Goal: Check status: Check status

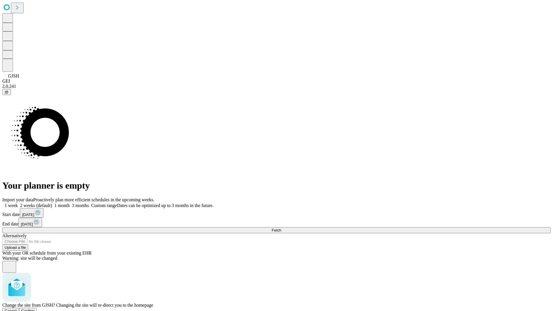
click at [35, 309] on span "Confirm" at bounding box center [28, 311] width 14 height 4
click at [18, 203] on label "1 week" at bounding box center [10, 205] width 16 height 5
click at [281, 228] on span "Fetch" at bounding box center [277, 230] width 10 height 4
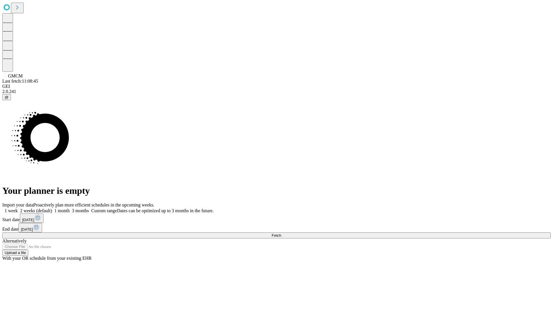
click at [18, 208] on label "1 week" at bounding box center [10, 210] width 16 height 5
click at [281, 233] on span "Fetch" at bounding box center [277, 235] width 10 height 4
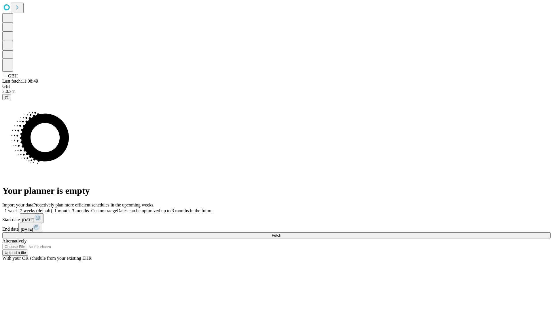
click at [281, 233] on span "Fetch" at bounding box center [277, 235] width 10 height 4
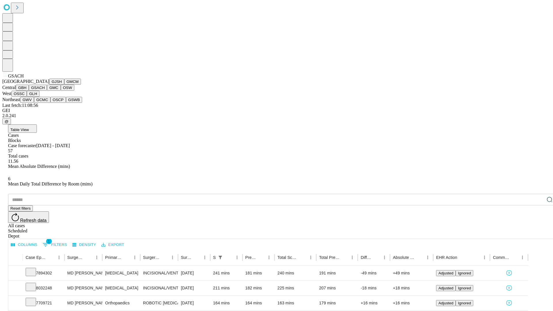
click at [47, 91] on button "GMC" at bounding box center [54, 88] width 14 height 6
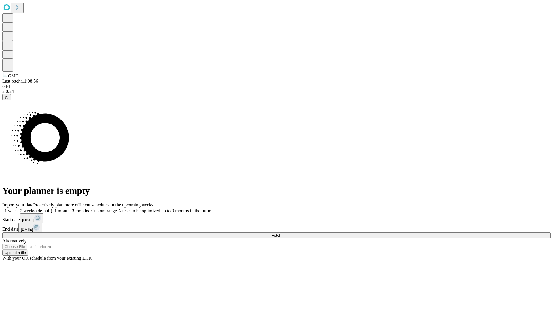
click at [18, 208] on label "1 week" at bounding box center [10, 210] width 16 height 5
click at [281, 233] on span "Fetch" at bounding box center [277, 235] width 10 height 4
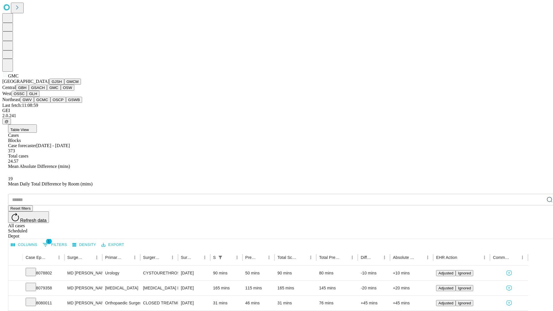
click at [61, 91] on button "OSW" at bounding box center [68, 88] width 14 height 6
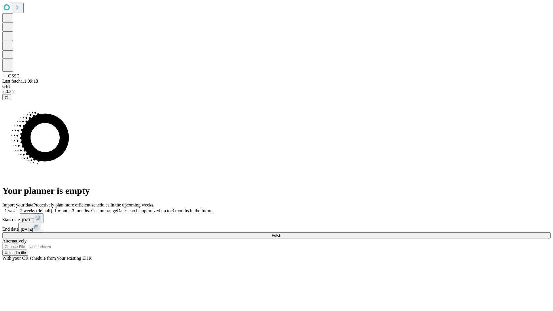
click at [18, 208] on label "1 week" at bounding box center [10, 210] width 16 height 5
click at [281, 233] on span "Fetch" at bounding box center [277, 235] width 10 height 4
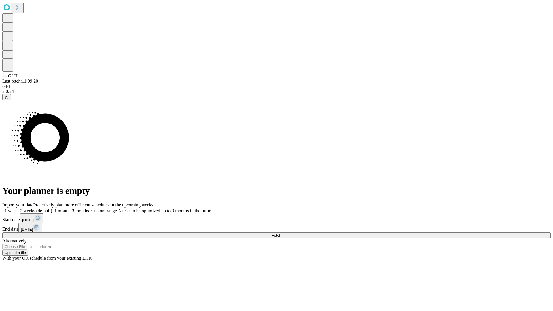
click at [18, 208] on label "1 week" at bounding box center [10, 210] width 16 height 5
click at [281, 233] on span "Fetch" at bounding box center [277, 235] width 10 height 4
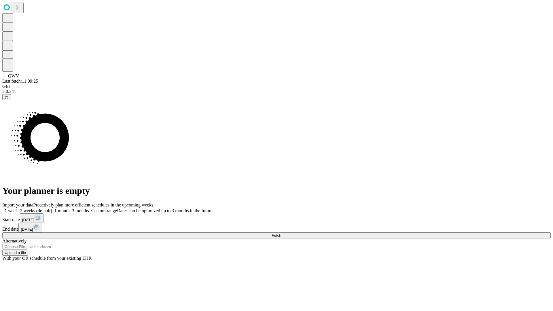
click at [18, 208] on label "1 week" at bounding box center [10, 210] width 16 height 5
click at [281, 233] on span "Fetch" at bounding box center [277, 235] width 10 height 4
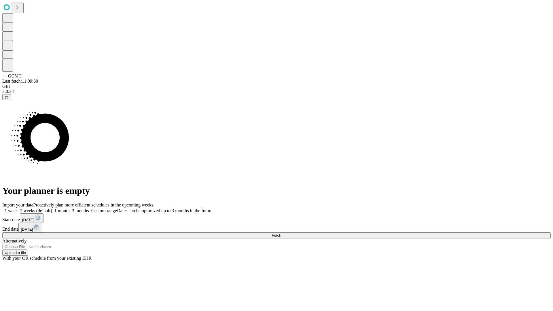
click at [18, 208] on label "1 week" at bounding box center [10, 210] width 16 height 5
click at [281, 233] on span "Fetch" at bounding box center [277, 235] width 10 height 4
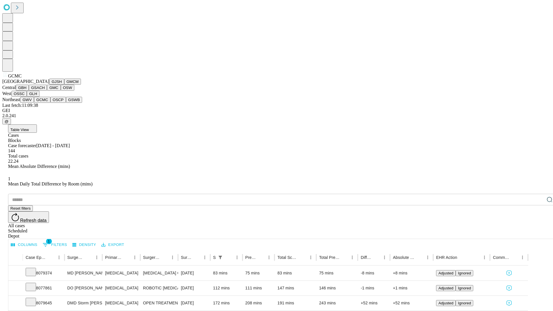
click at [50, 103] on button "OSCP" at bounding box center [58, 100] width 16 height 6
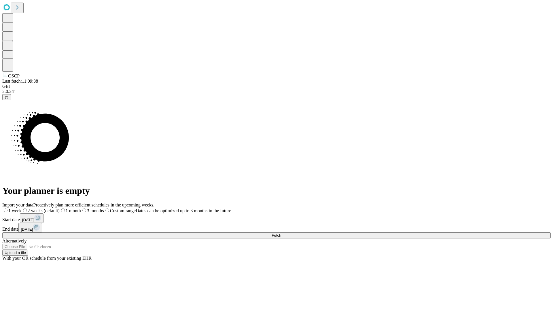
click at [22, 208] on label "1 week" at bounding box center [11, 210] width 19 height 5
click at [281, 233] on span "Fetch" at bounding box center [277, 235] width 10 height 4
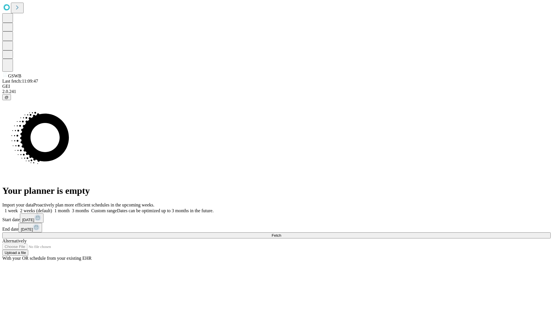
click at [18, 208] on label "1 week" at bounding box center [10, 210] width 16 height 5
click at [281, 233] on span "Fetch" at bounding box center [277, 235] width 10 height 4
